Goal: Task Accomplishment & Management: Complete application form

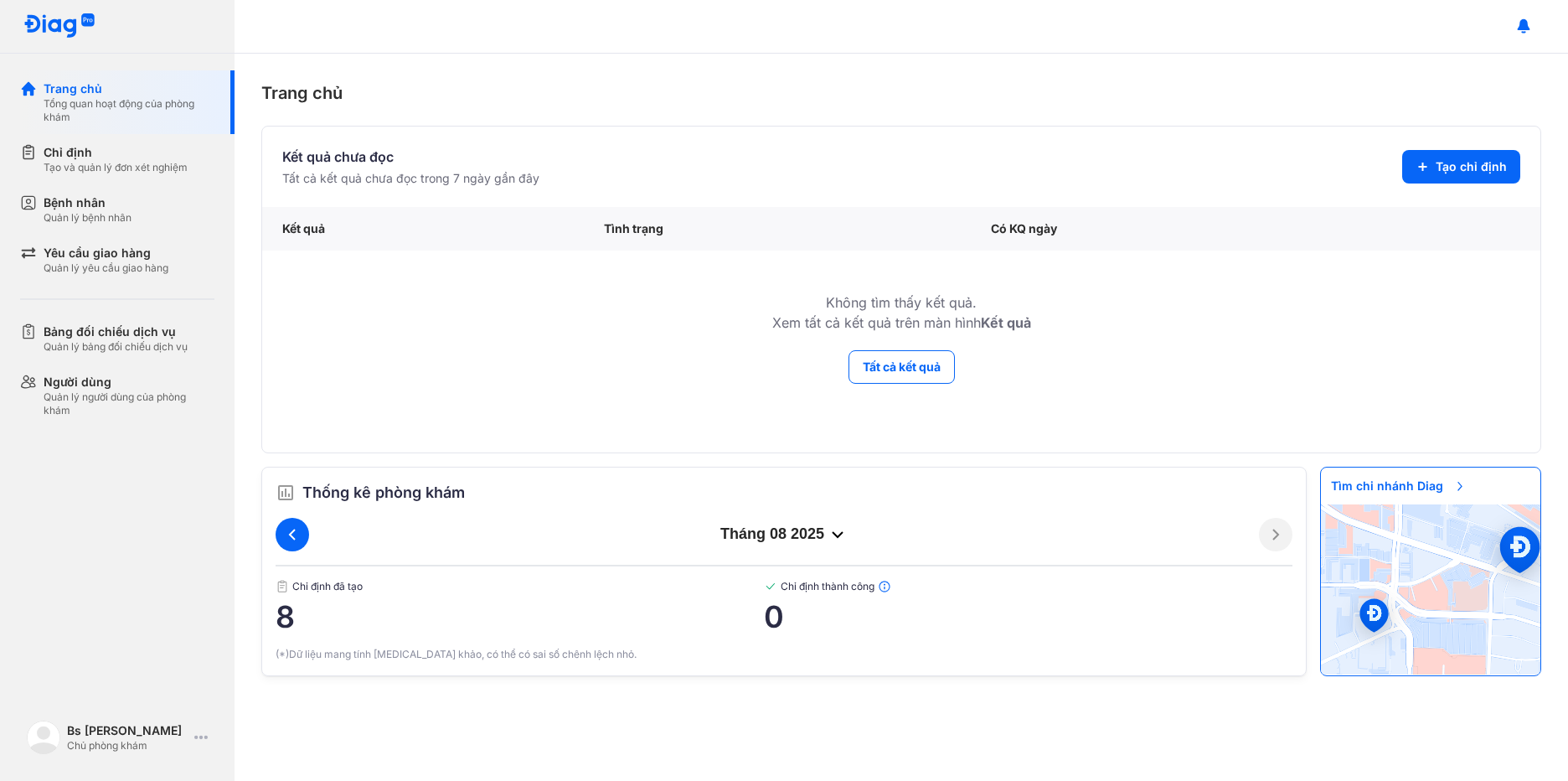
click at [289, 523] on button at bounding box center [293, 534] width 34 height 34
click at [93, 157] on div "Chỉ định" at bounding box center [116, 152] width 144 height 16
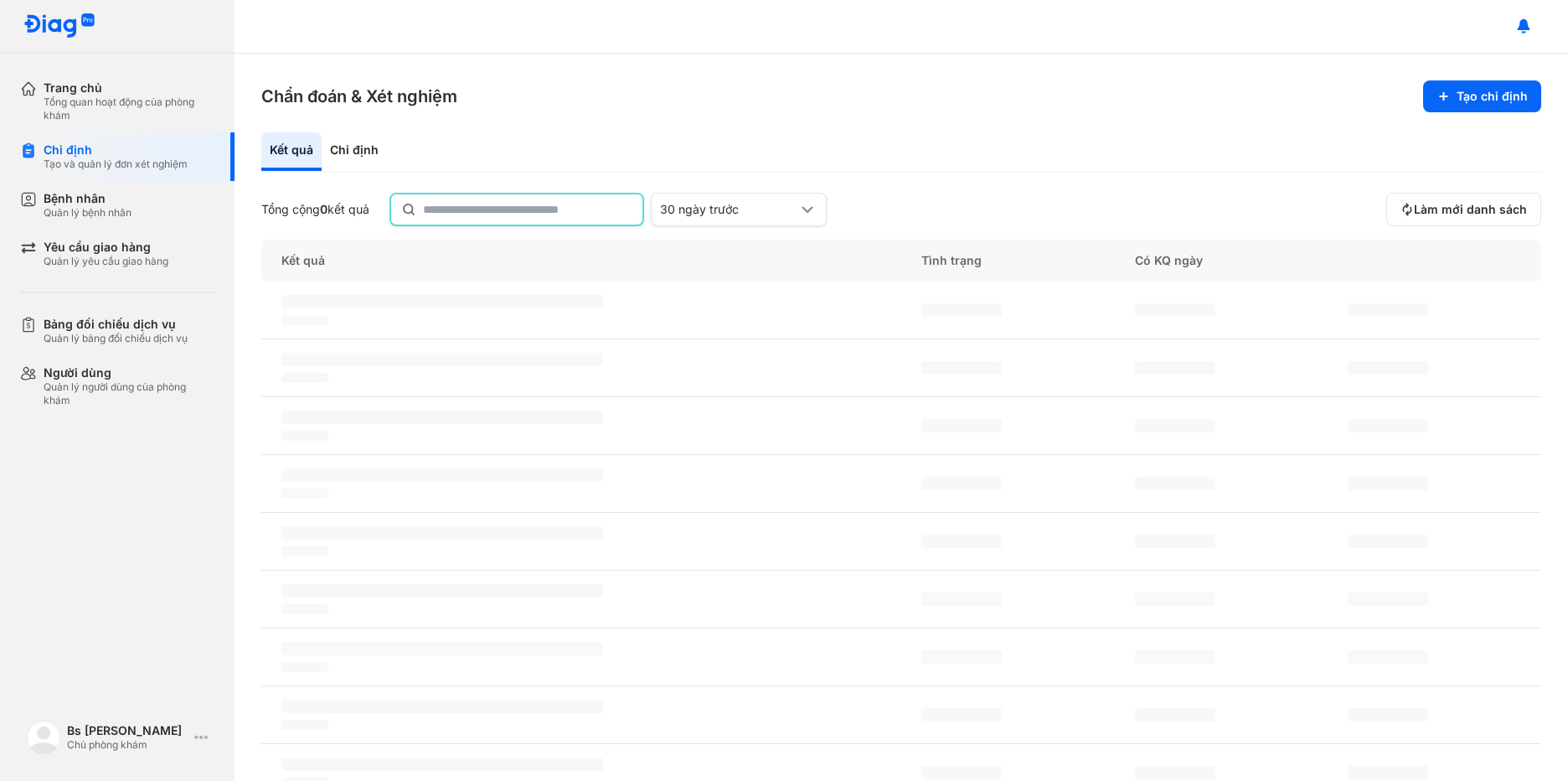
click at [498, 212] on input "text" at bounding box center [527, 209] width 209 height 30
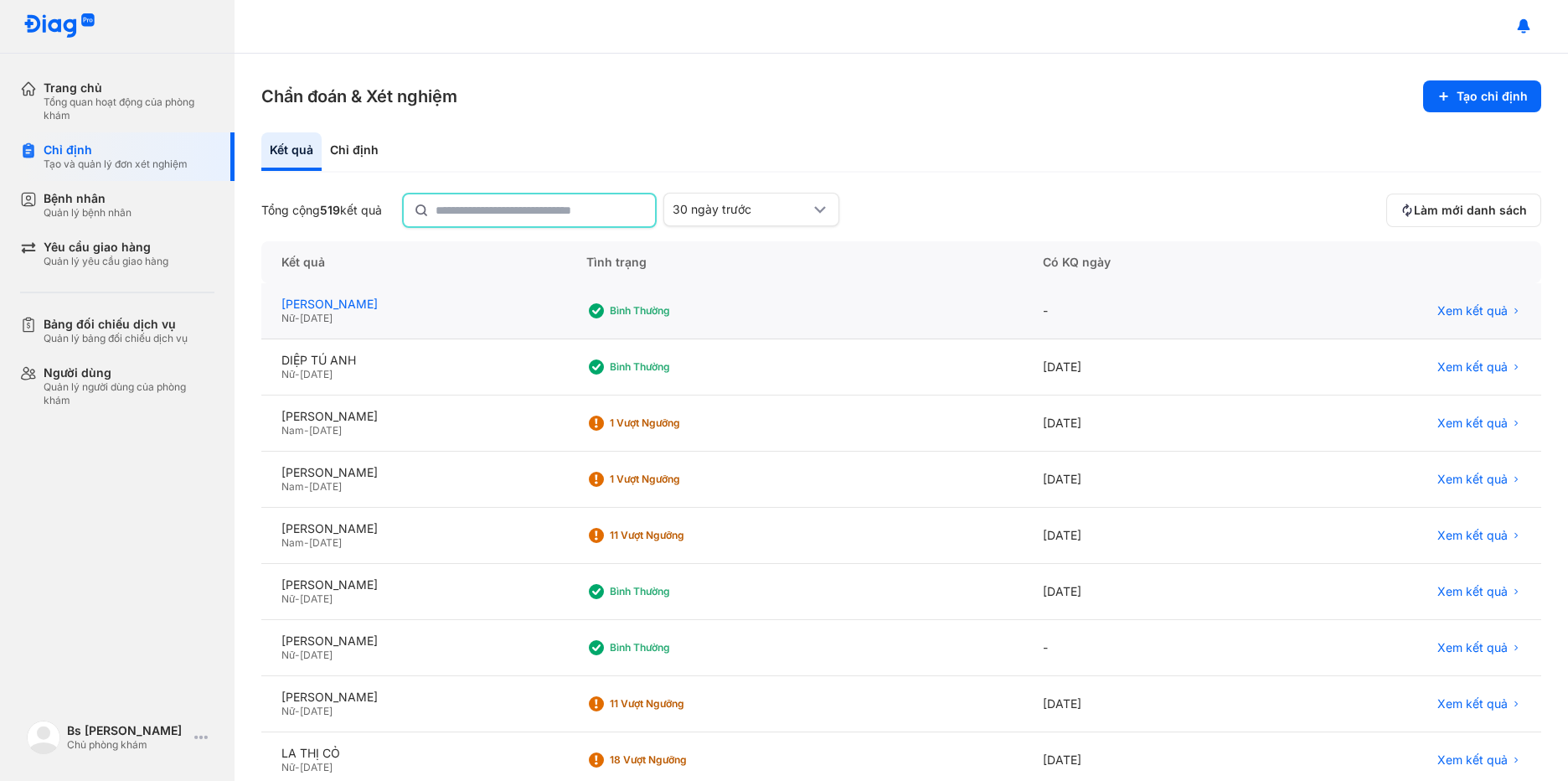
click at [395, 308] on div "NGUYỄN TRỊNH MINH KHÁNH" at bounding box center [414, 303] width 265 height 15
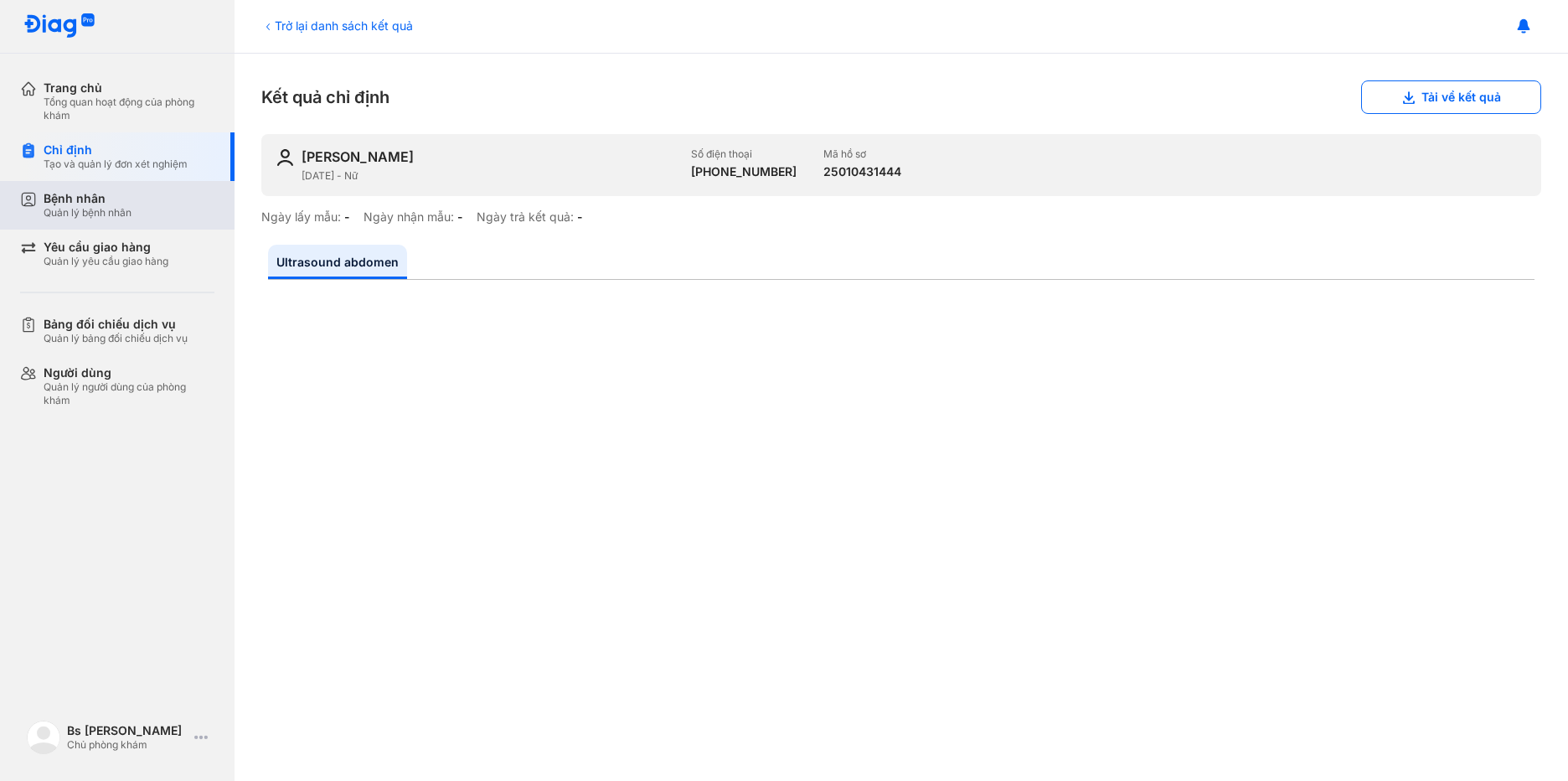
click at [102, 199] on div "Bệnh nhân" at bounding box center [88, 198] width 88 height 15
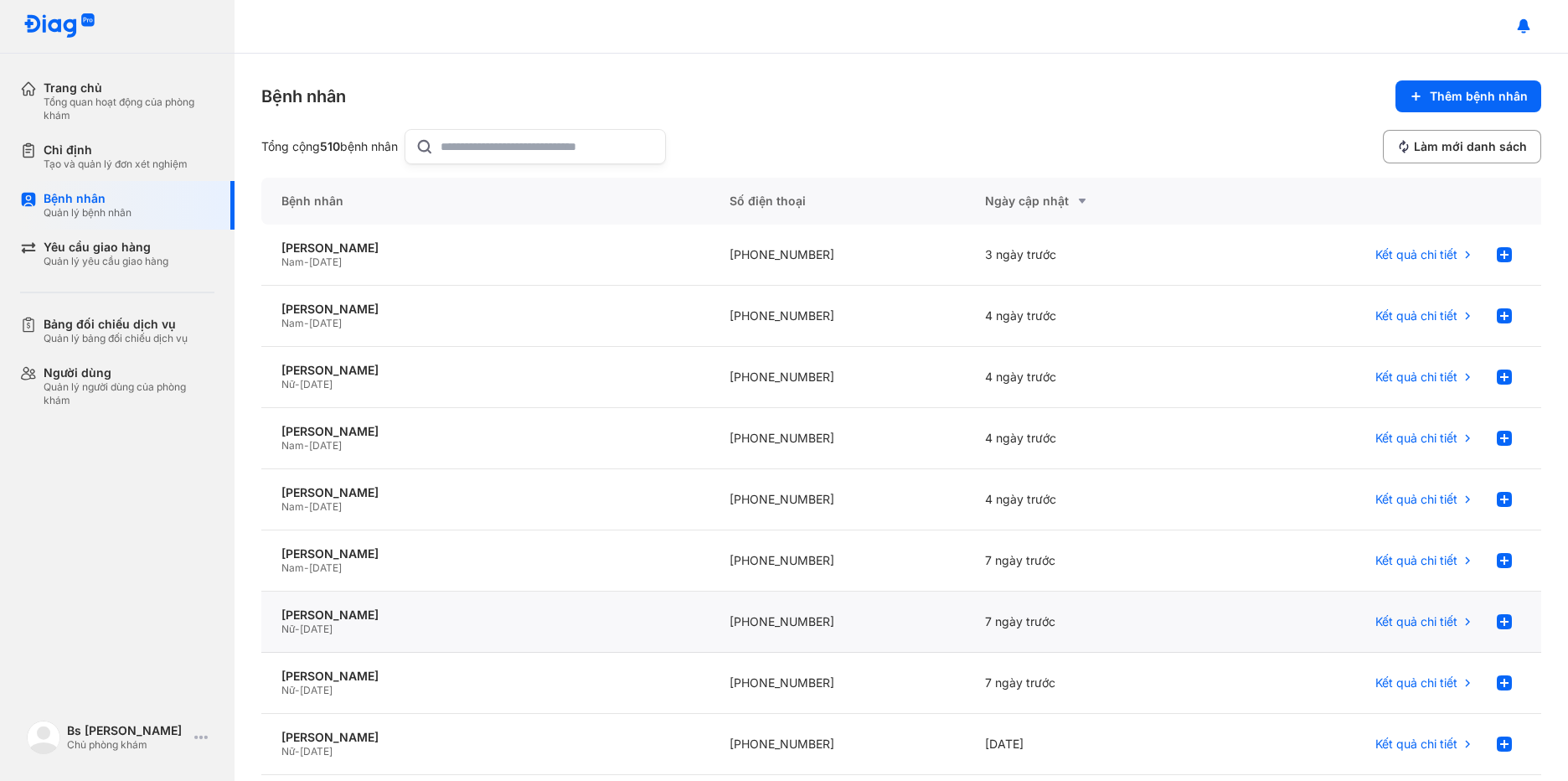
click at [447, 631] on div "Nữ - 14/05/1995" at bounding box center [485, 629] width 408 height 14
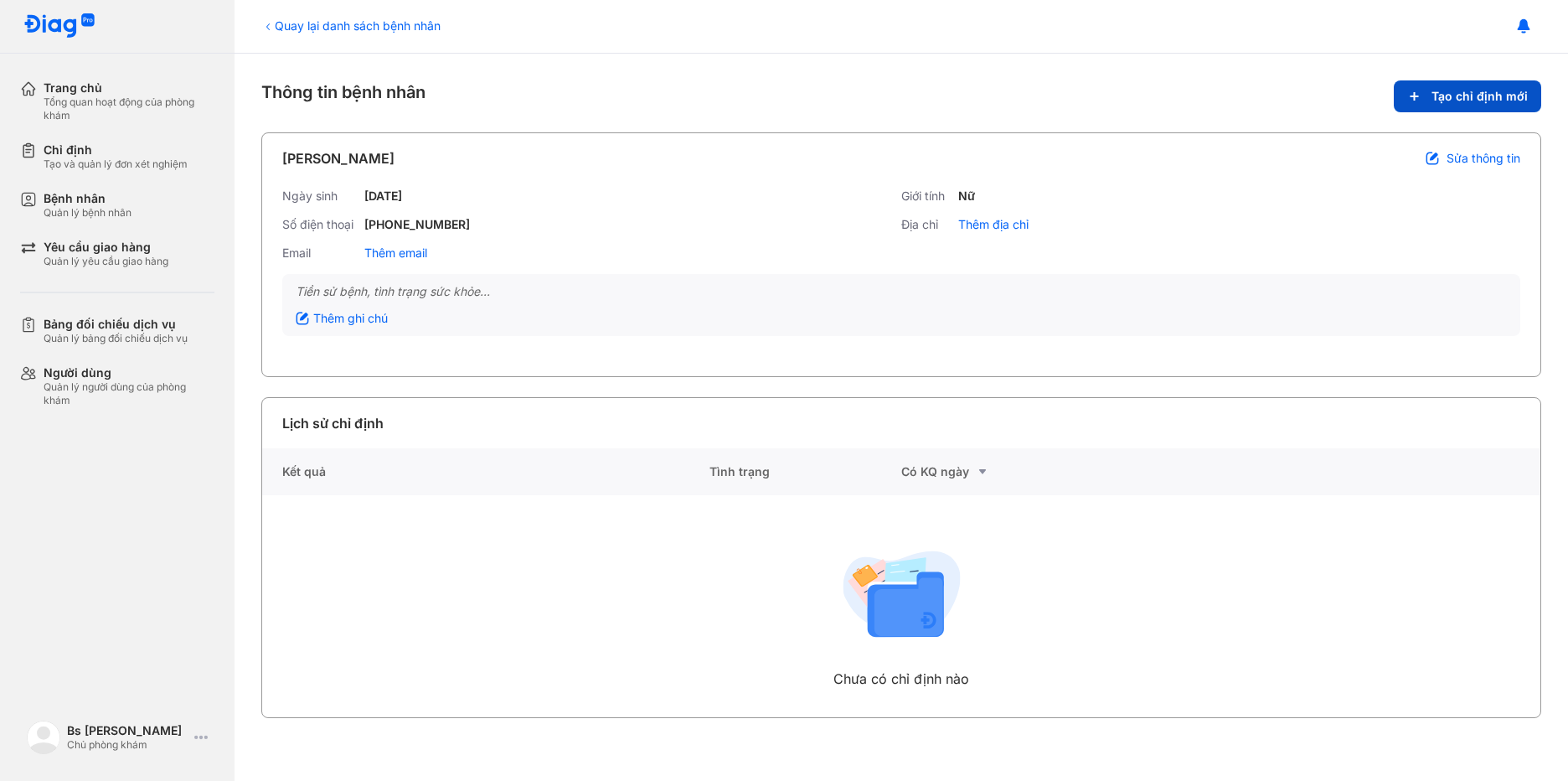
click at [1477, 94] on span "Tạo chỉ định mới" at bounding box center [1480, 96] width 96 height 15
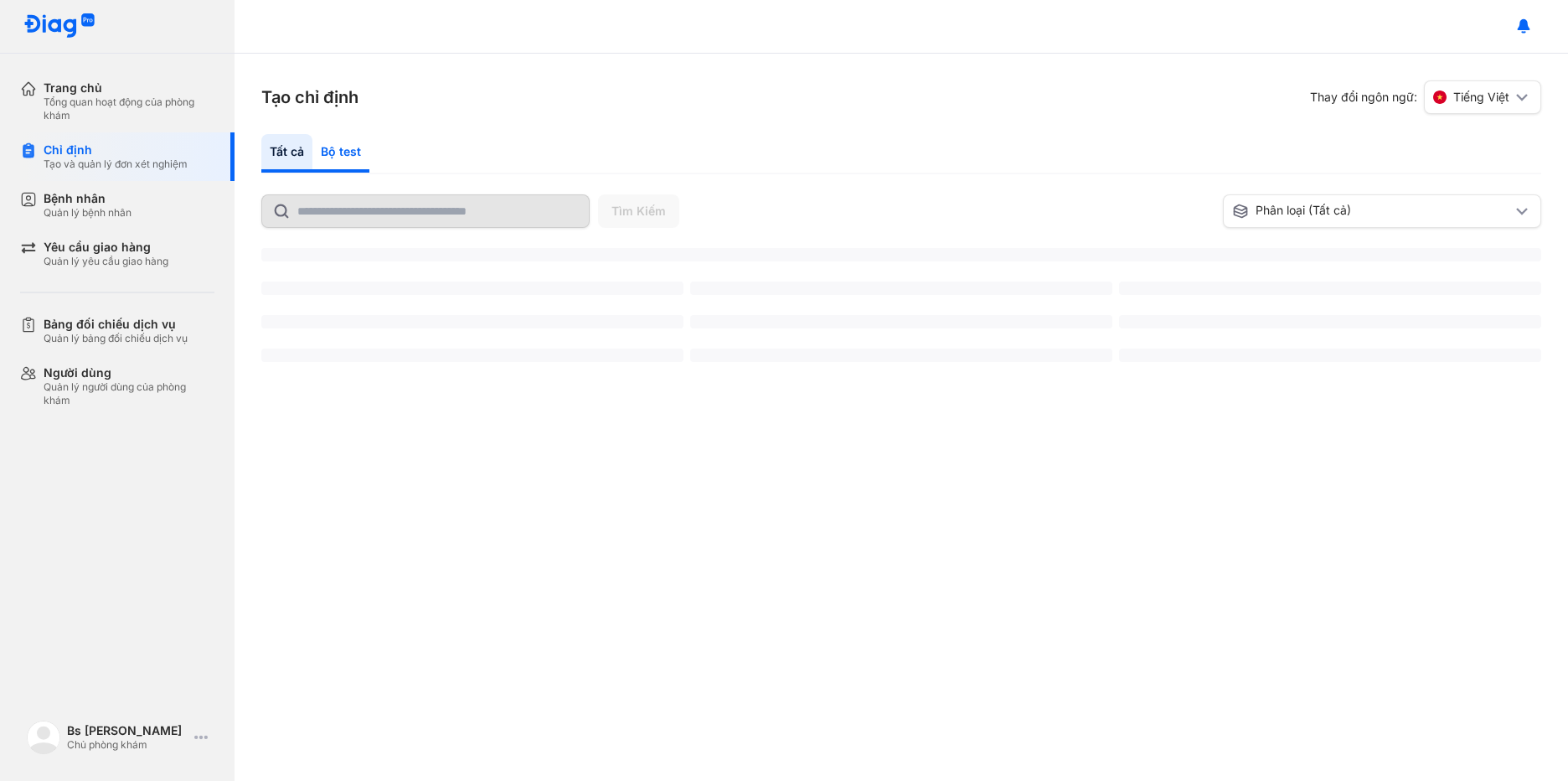
click at [339, 149] on div "Bộ test" at bounding box center [341, 153] width 57 height 38
click at [347, 147] on div "Bộ test" at bounding box center [341, 153] width 57 height 38
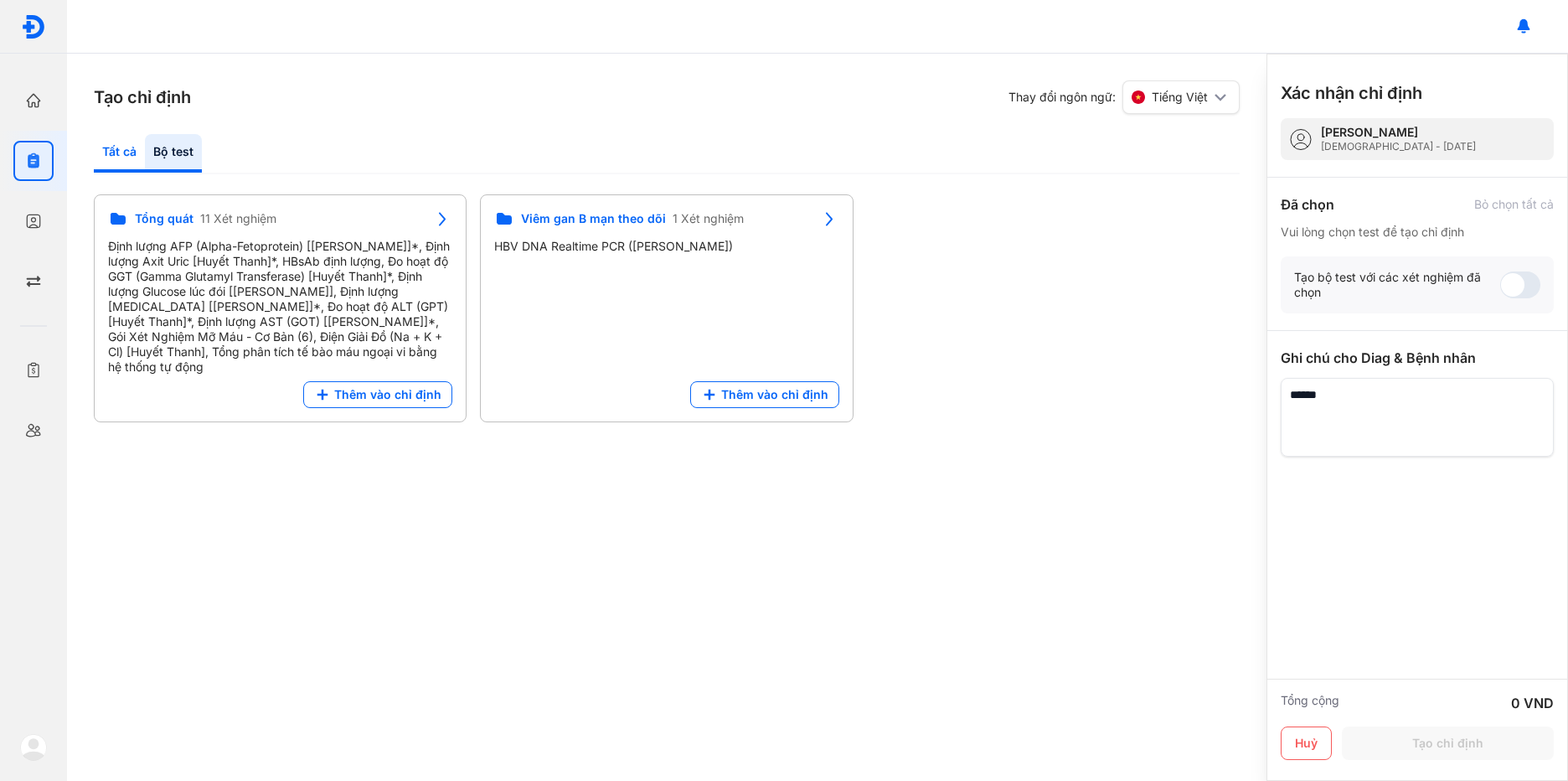
click at [145, 150] on div "Tất cả" at bounding box center [173, 153] width 57 height 38
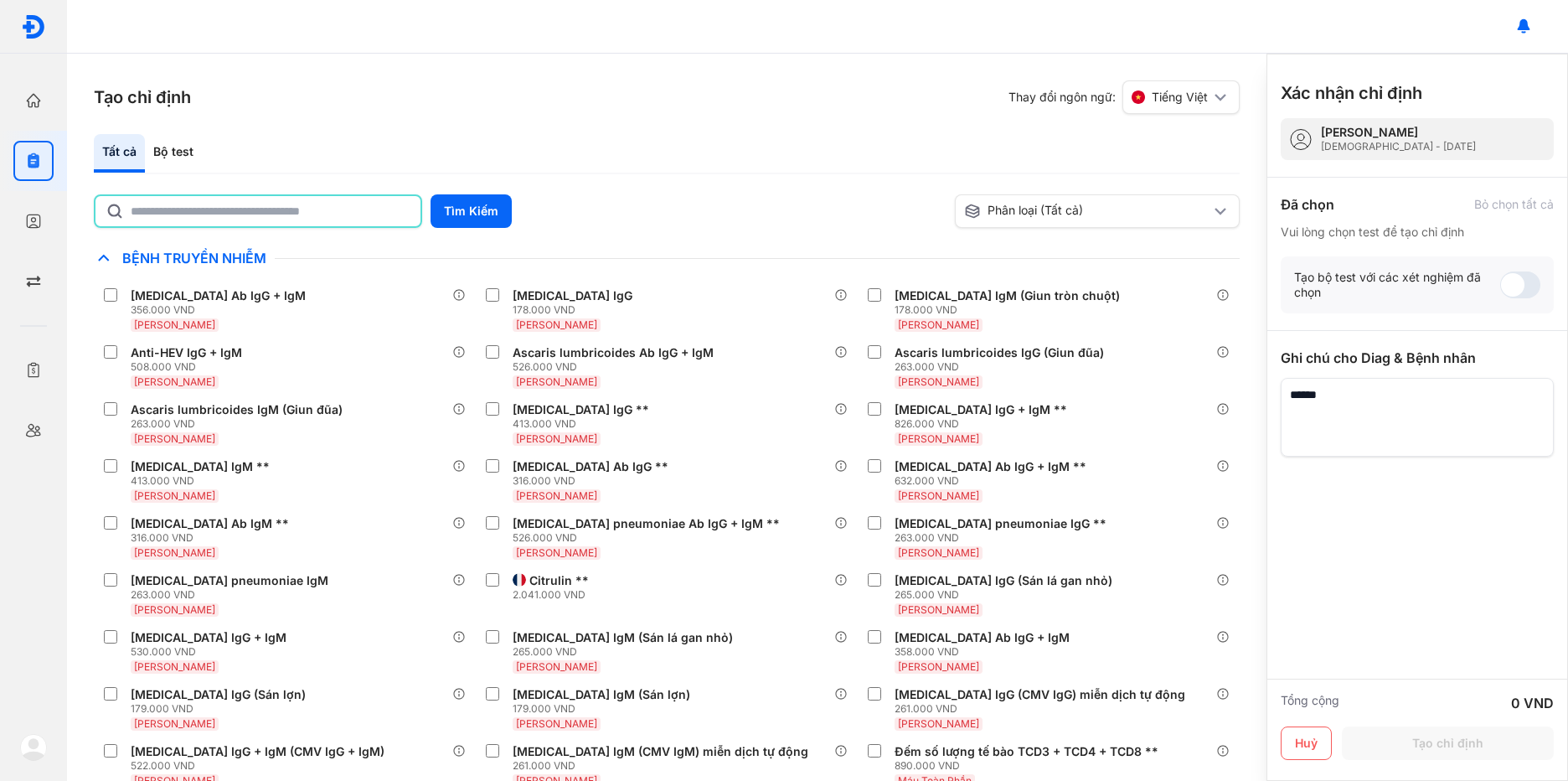
click at [317, 198] on input "text" at bounding box center [271, 211] width 280 height 30
type input "********"
click at [458, 211] on button "Tìm Kiếm" at bounding box center [471, 211] width 82 height 34
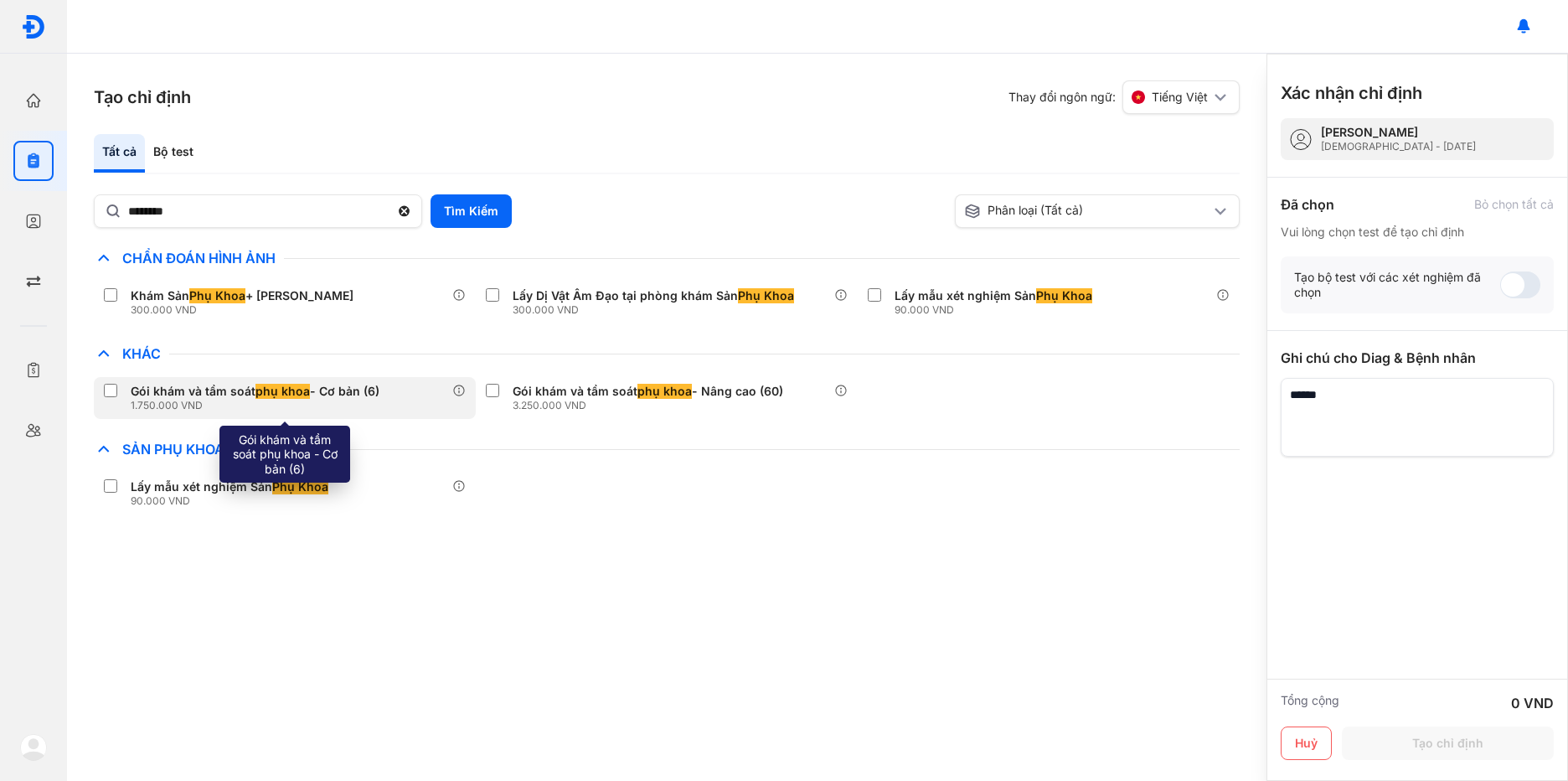
click at [267, 386] on span "phụ khoa" at bounding box center [282, 390] width 54 height 15
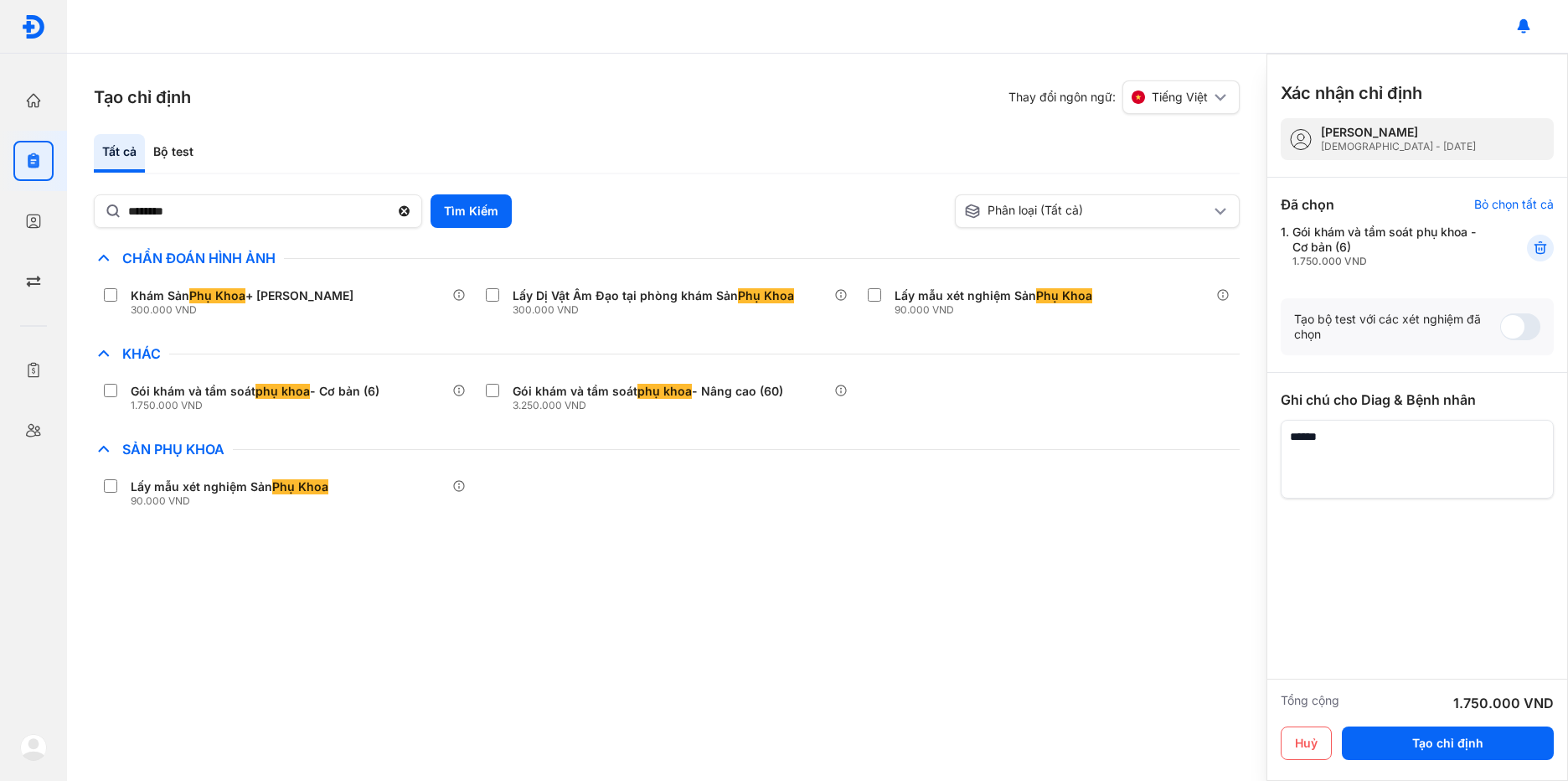
click at [1311, 217] on div "Đã chọn Bỏ chọn tất cả Vui lòng chọn test để tạo chỉ định 1. Gói khám và tầm so…" at bounding box center [1418, 238] width 273 height 121
click at [1317, 230] on div "Gói khám và tầm soát phụ khoa - Cơ bản [PHONE_NUMBER] VND" at bounding box center [1389, 247] width 193 height 44
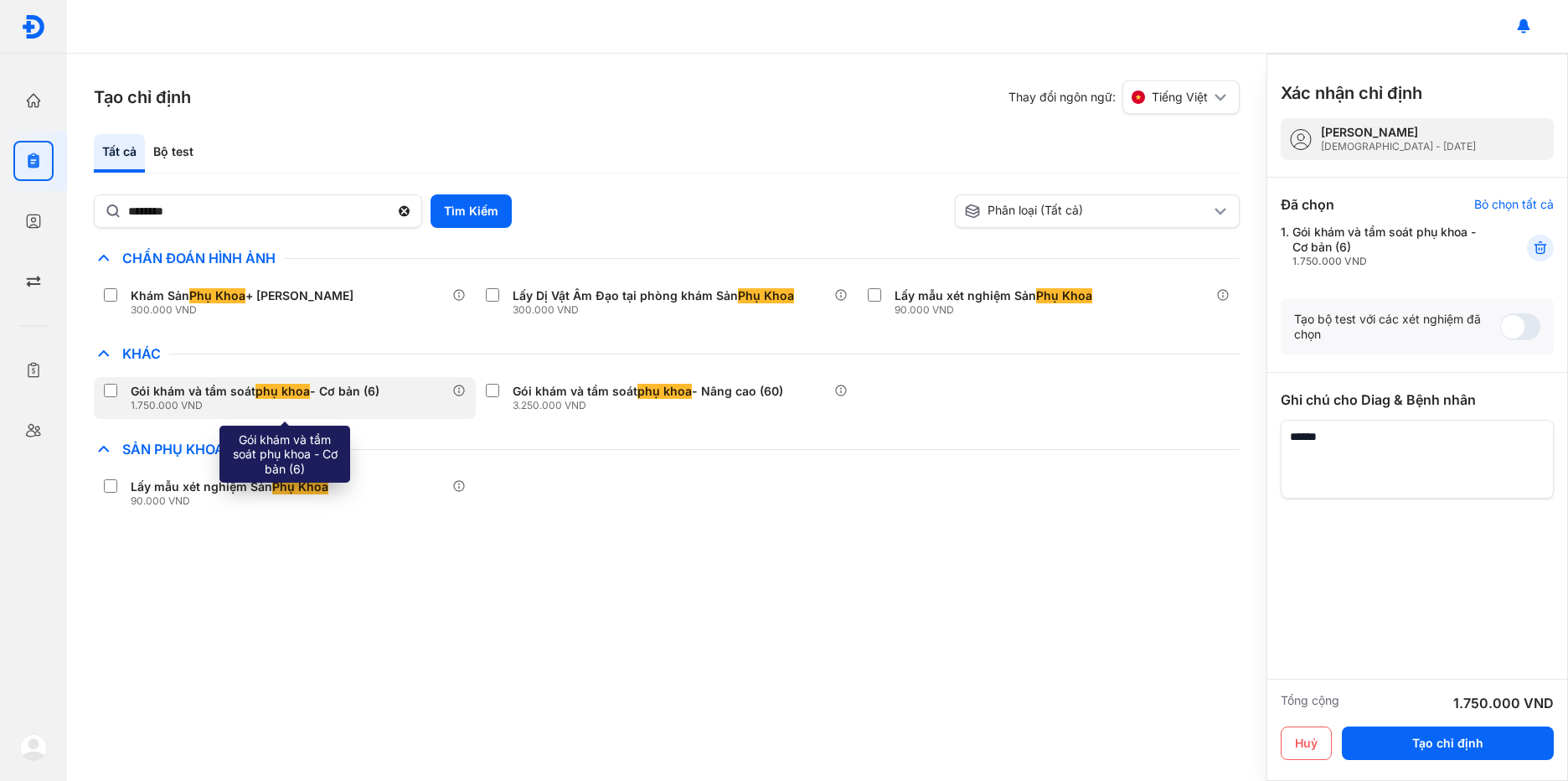
click at [263, 385] on span "phụ khoa" at bounding box center [282, 390] width 54 height 15
